Goal: Find specific page/section: Find specific page/section

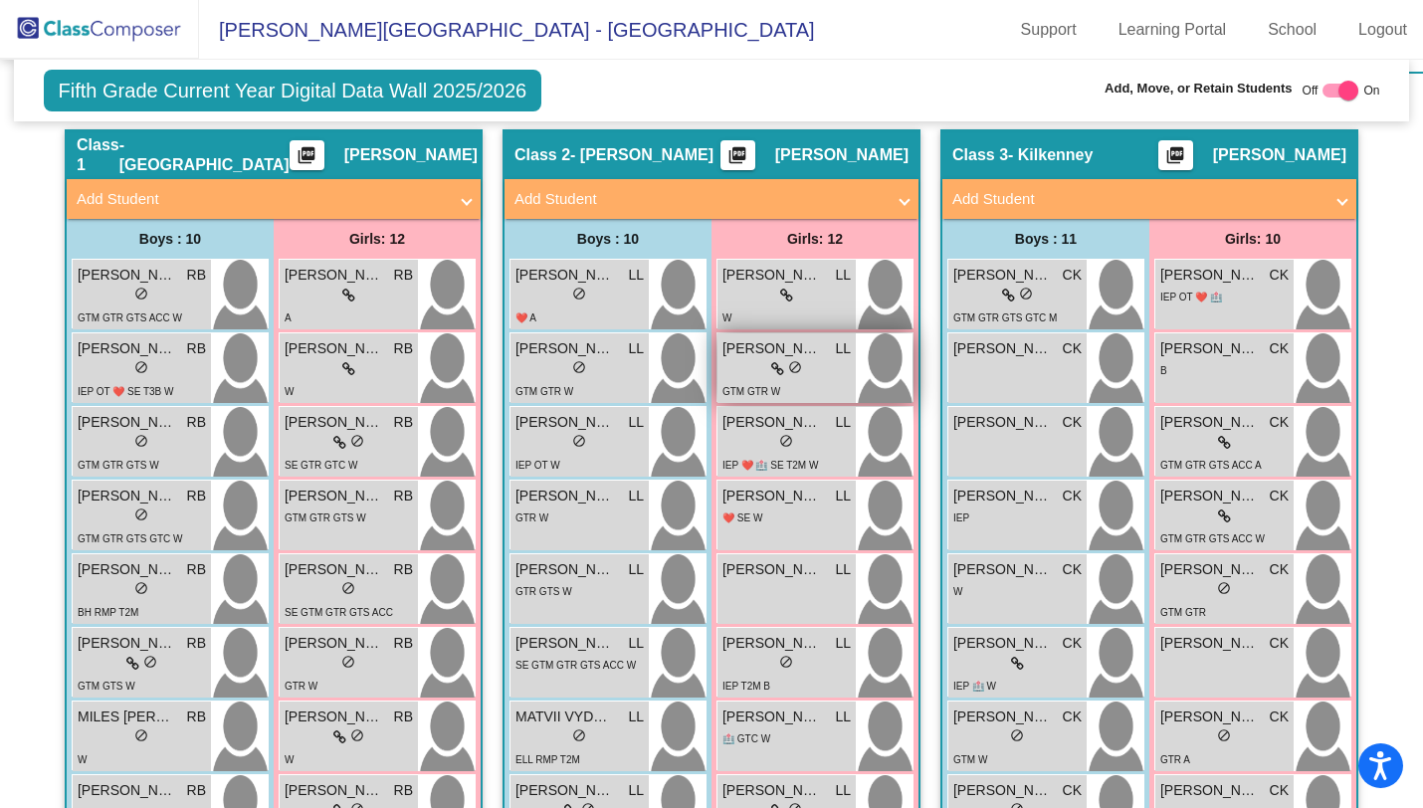
scroll to position [433, 0]
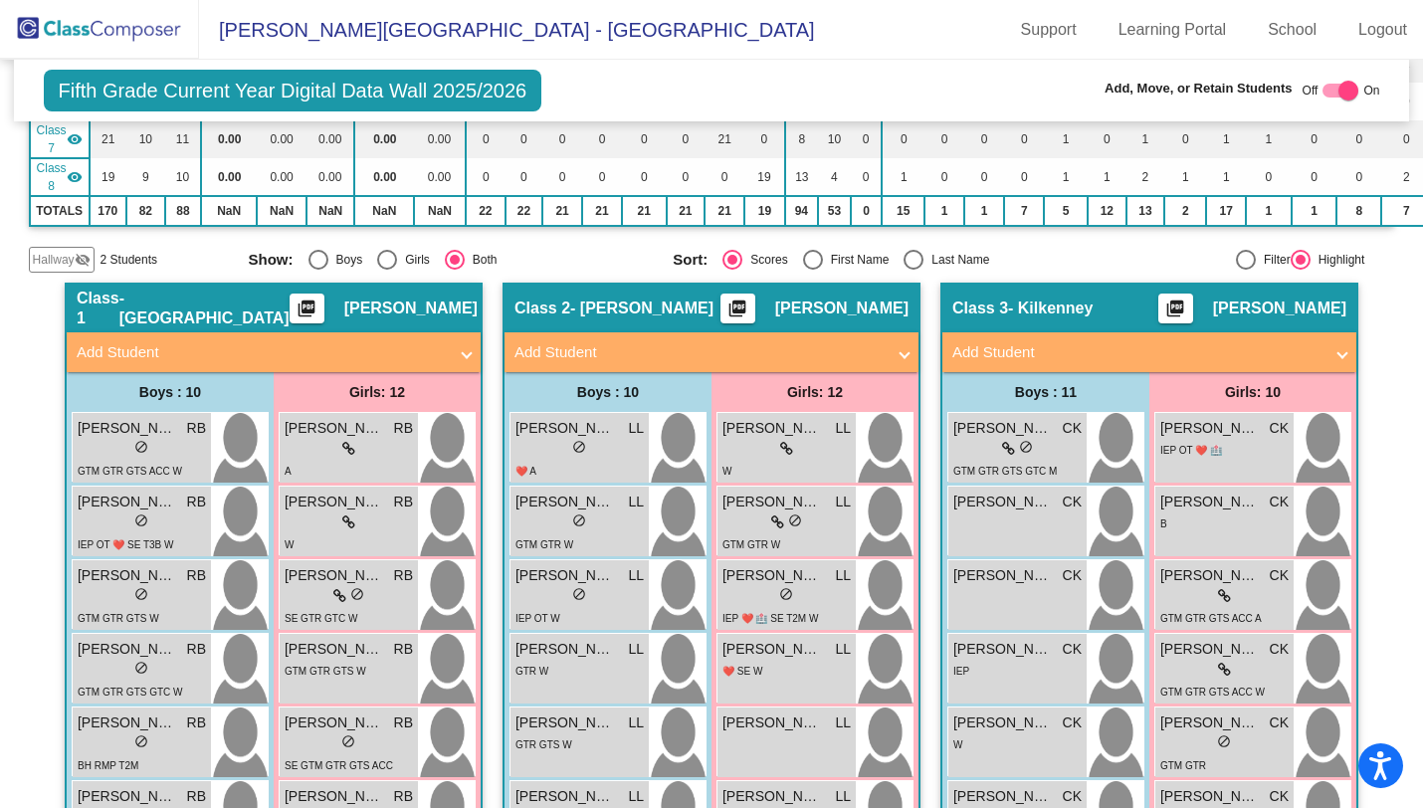
click at [96, 41] on img at bounding box center [99, 29] width 199 height 59
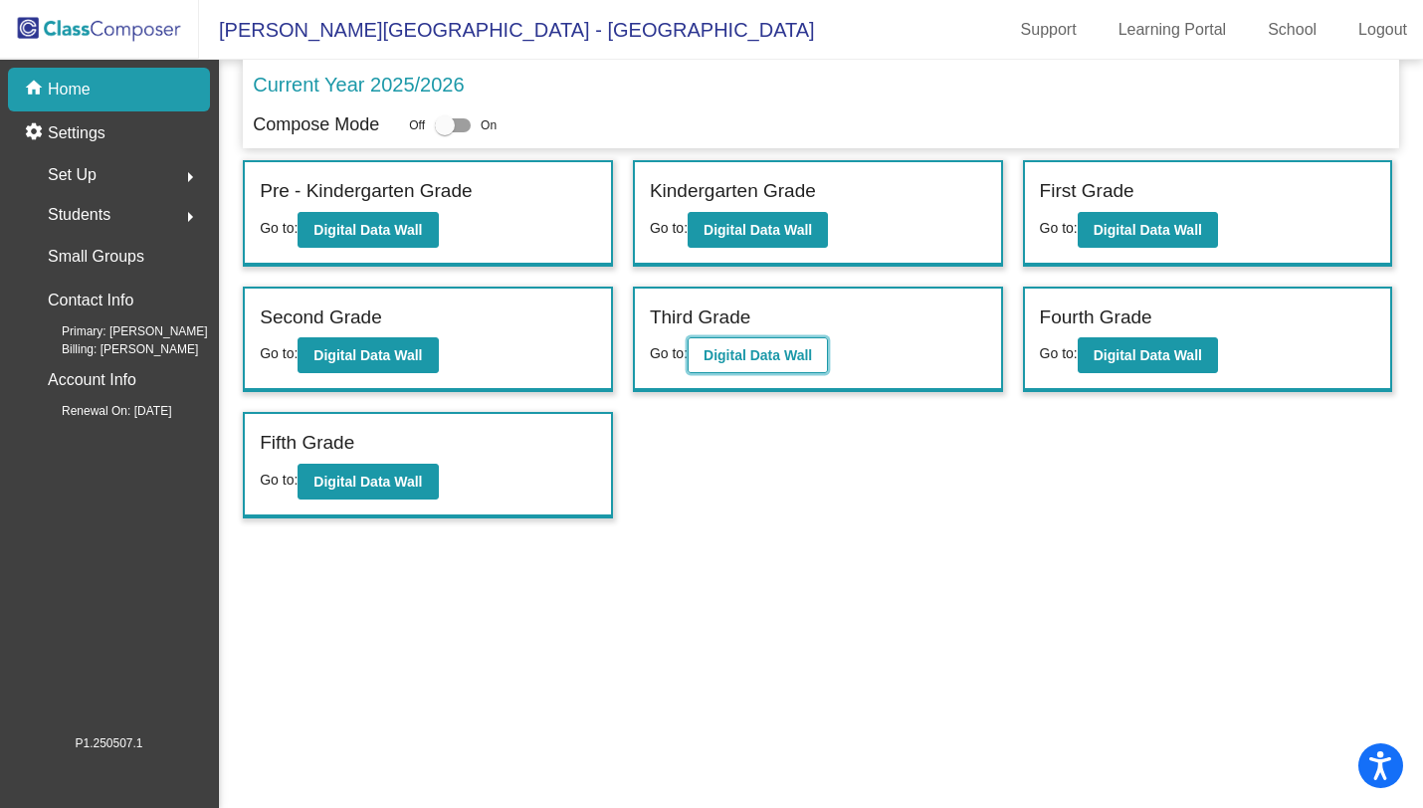
click at [722, 344] on button "Digital Data Wall" at bounding box center [758, 355] width 140 height 36
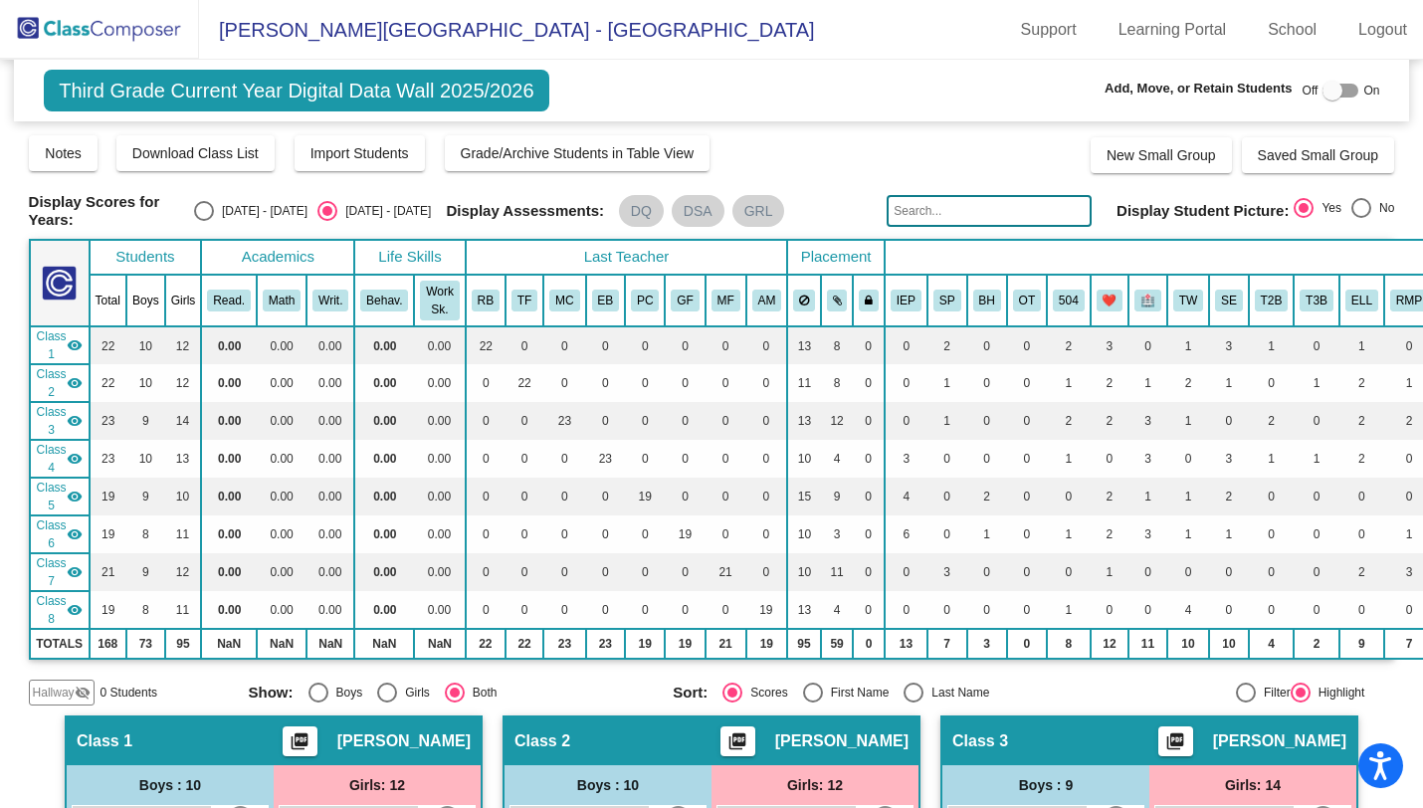
click at [97, 42] on img at bounding box center [99, 29] width 199 height 59
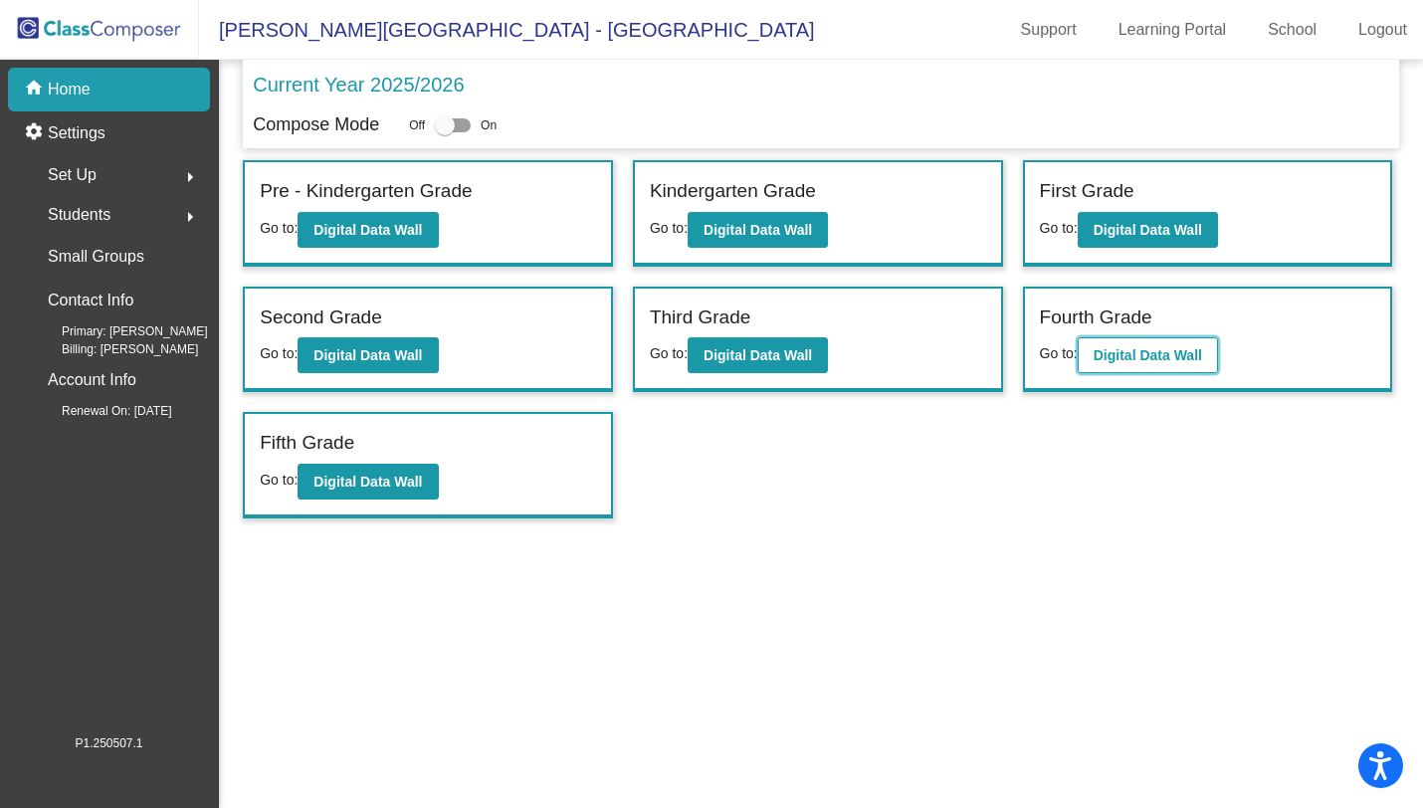
click at [1128, 363] on b "Digital Data Wall" at bounding box center [1148, 355] width 108 height 16
